Goal: Task Accomplishment & Management: Use online tool/utility

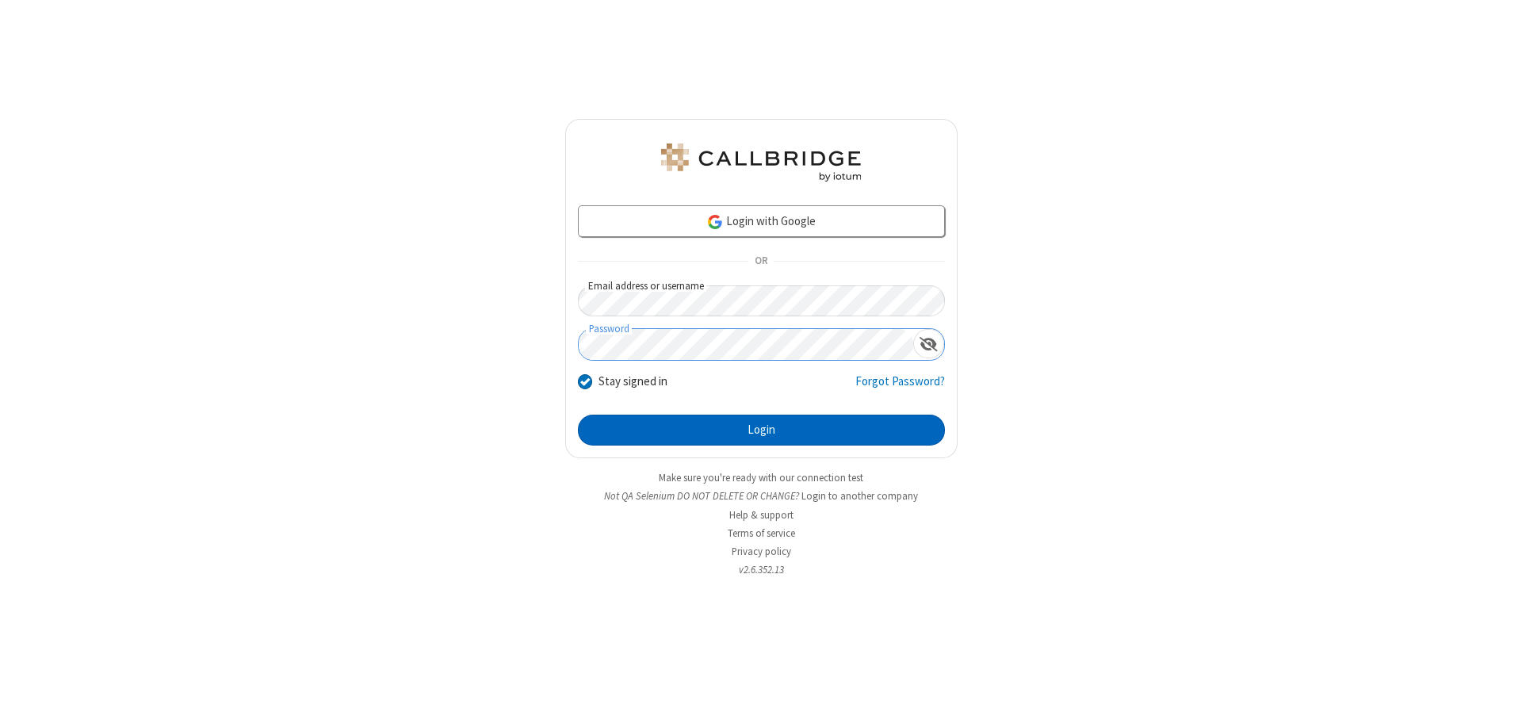
click at [761, 430] on button "Login" at bounding box center [761, 430] width 367 height 32
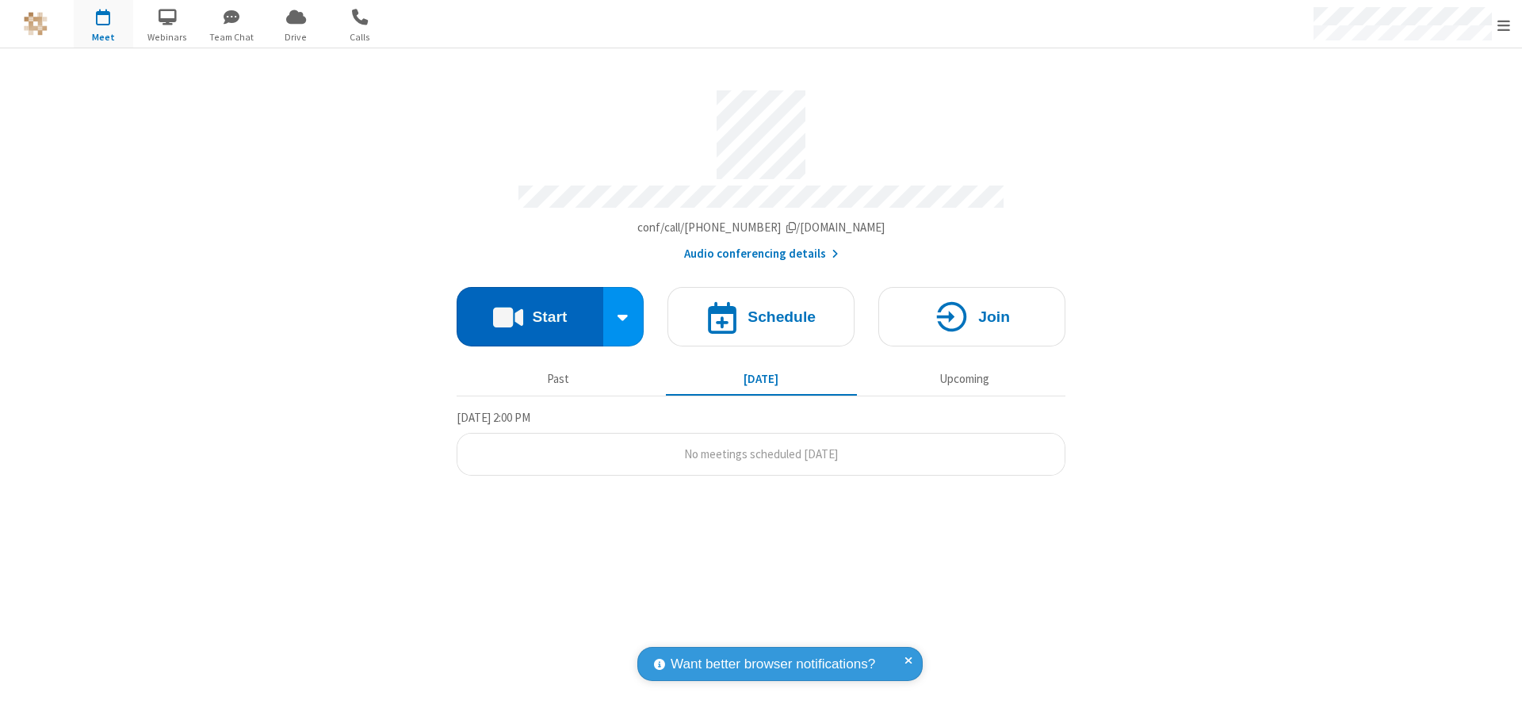
click at [529, 311] on button "Start" at bounding box center [529, 316] width 147 height 59
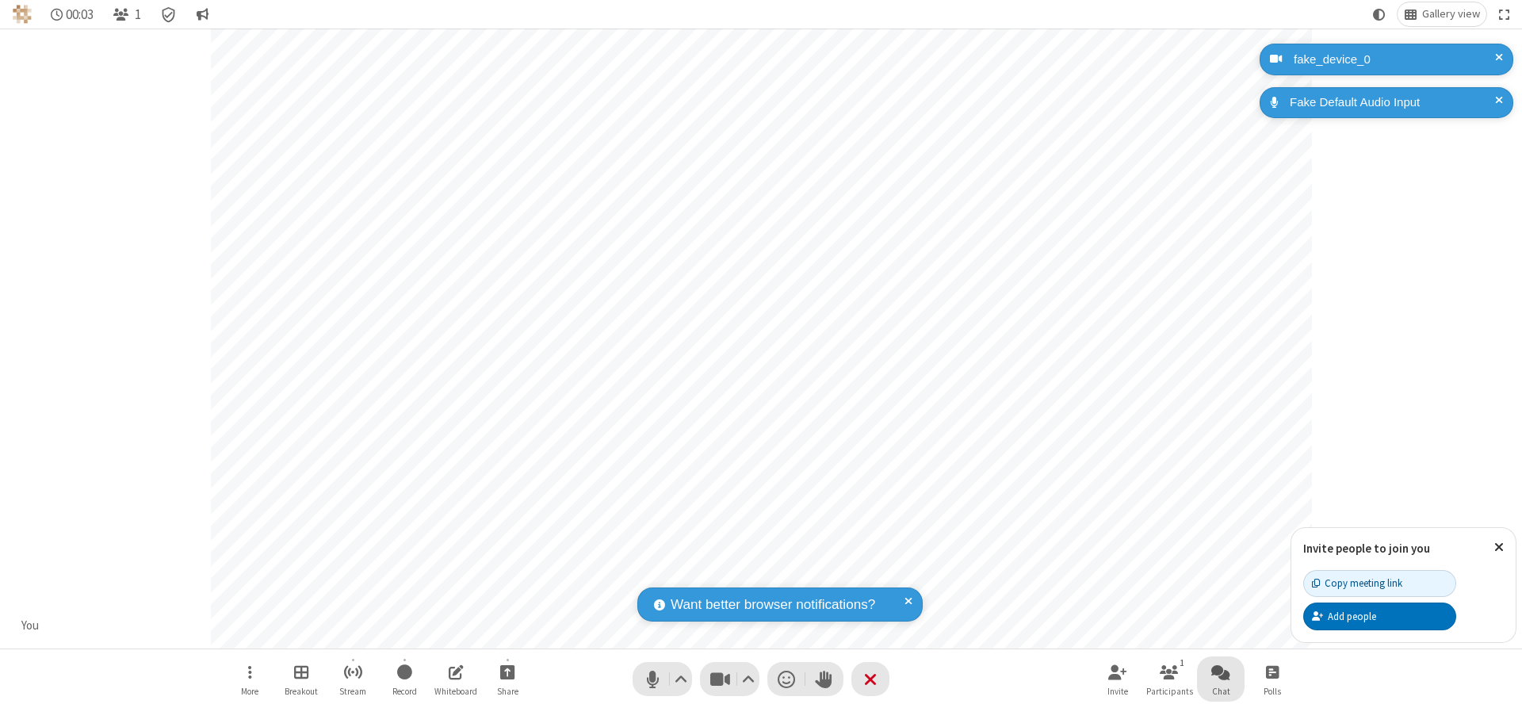
click at [1220, 671] on span "Open chat" at bounding box center [1220, 672] width 19 height 20
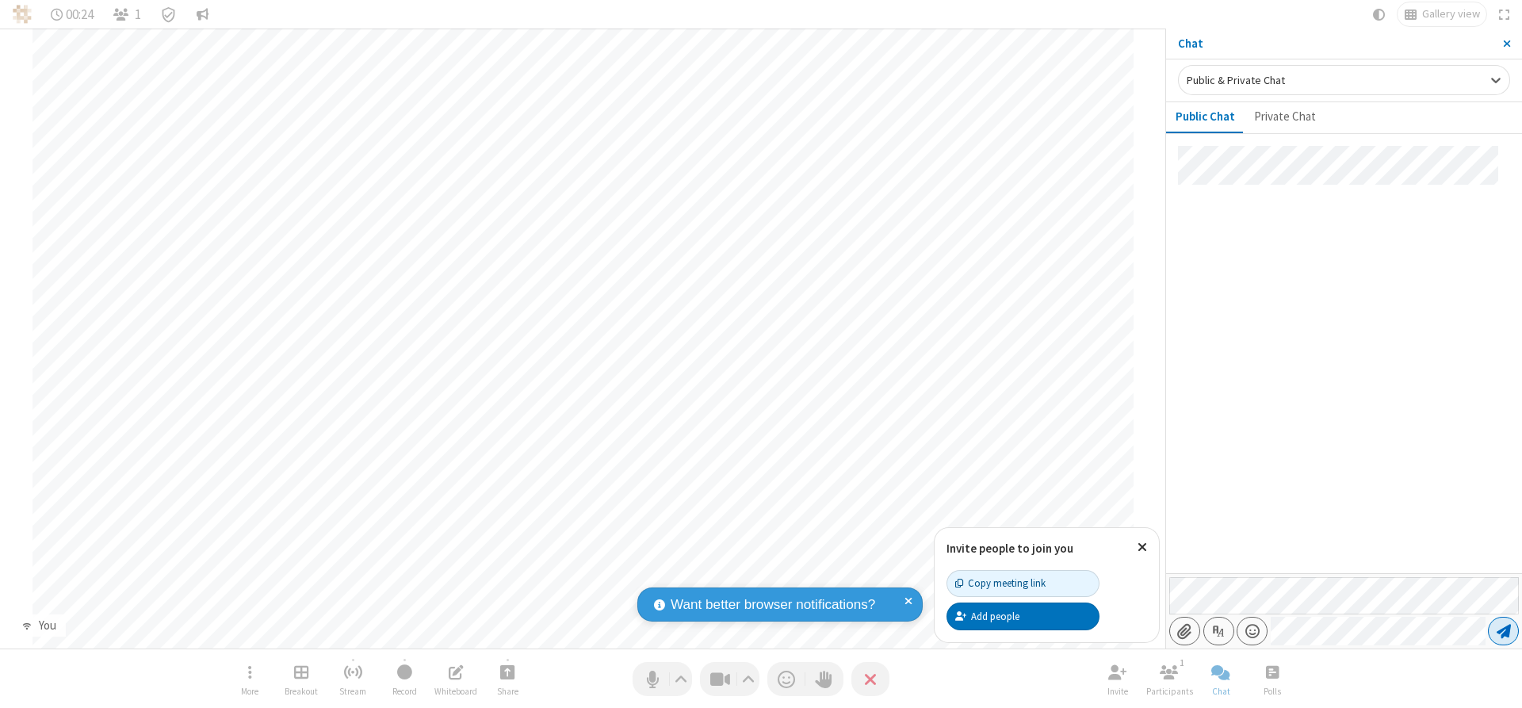
click at [1503, 631] on span "Send message" at bounding box center [1503, 631] width 14 height 16
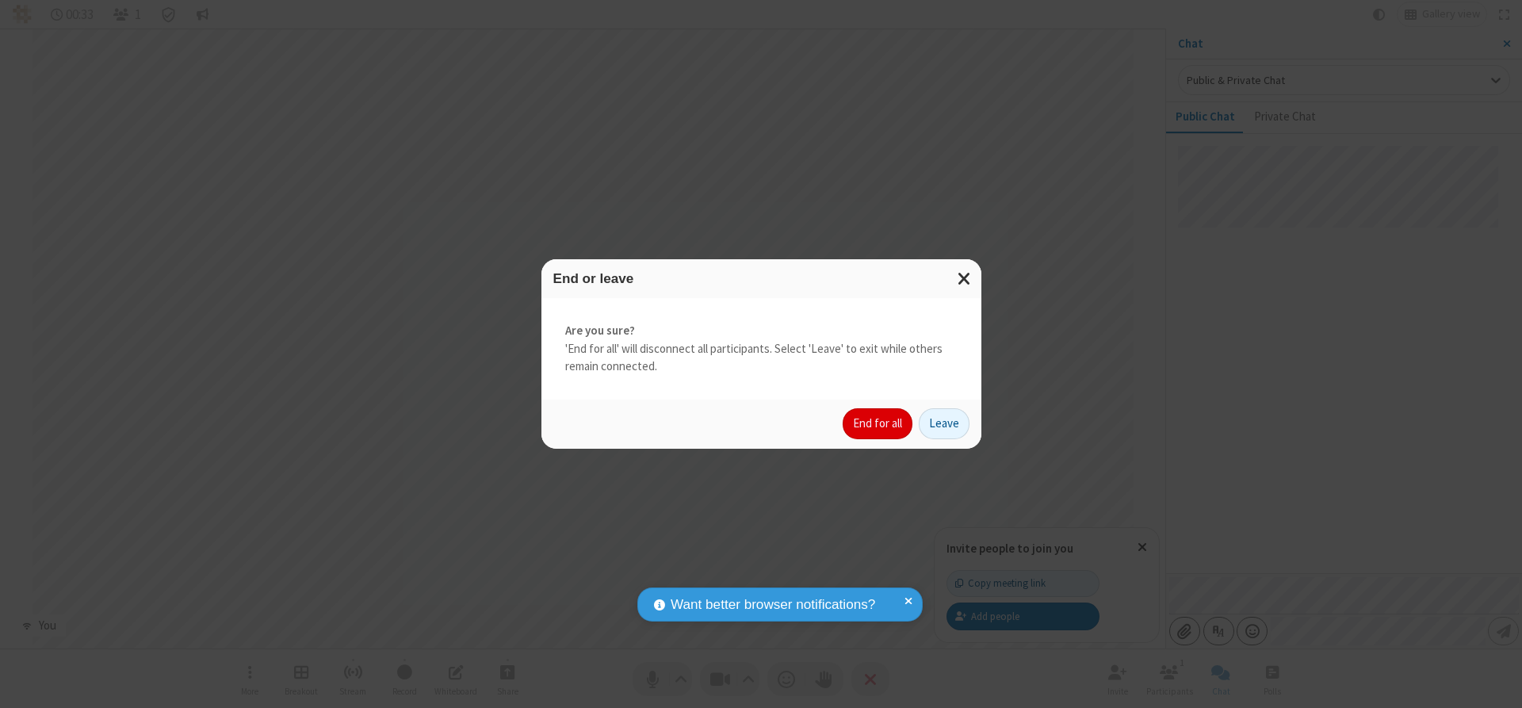
click at [878, 423] on button "End for all" at bounding box center [877, 424] width 70 height 32
